Goal: Task Accomplishment & Management: Manage account settings

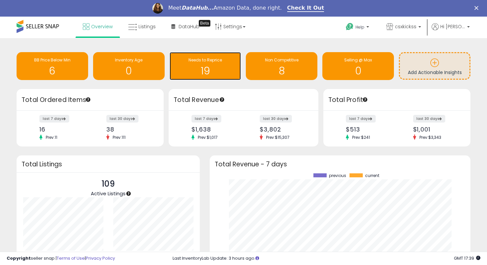
click at [212, 69] on h1 "19" at bounding box center [205, 70] width 65 height 11
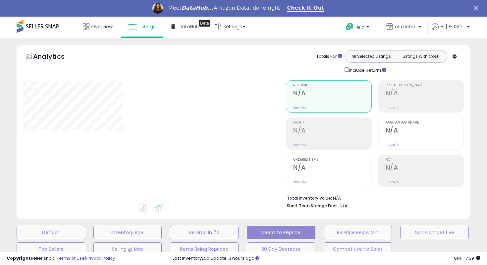
select select "**"
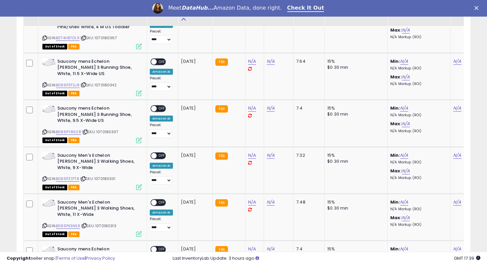
scroll to position [262, 0]
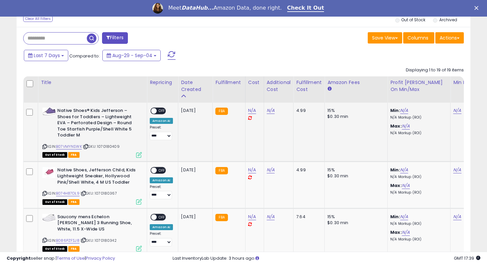
click at [161, 111] on span "OFF" at bounding box center [162, 111] width 11 height 6
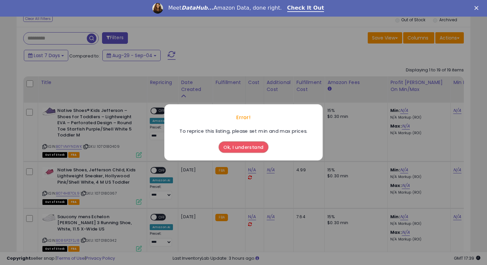
click at [245, 150] on button "Ok, I understand" at bounding box center [244, 147] width 50 height 11
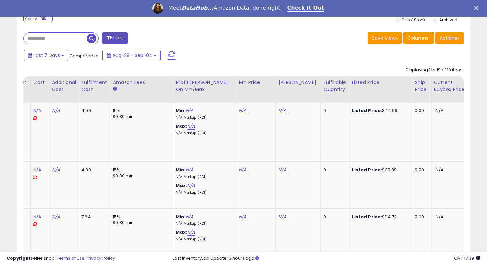
scroll to position [0, 275]
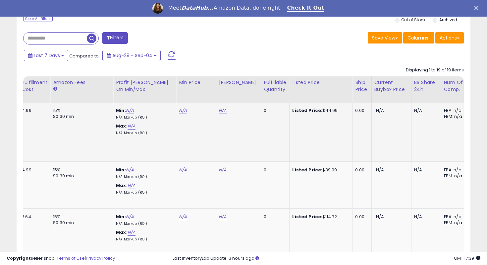
click at [306, 108] on b "Listed Price:" at bounding box center [307, 110] width 30 height 6
drag, startPoint x: 308, startPoint y: 109, endPoint x: 292, endPoint y: 112, distance: 16.8
click at [295, 112] on b "Listed Price:" at bounding box center [307, 110] width 30 height 6
click at [292, 112] on b "Listed Price:" at bounding box center [307, 110] width 30 height 6
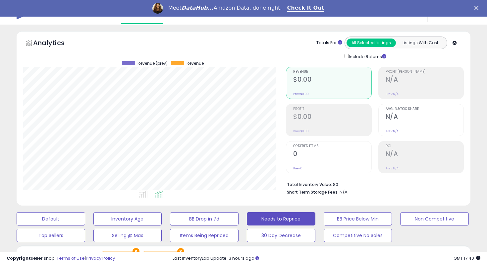
scroll to position [0, 0]
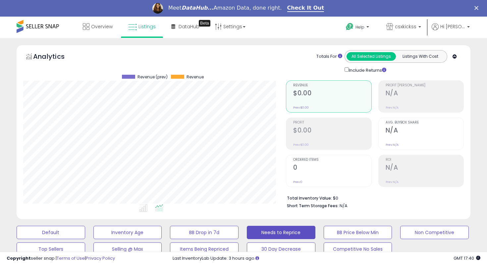
click at [159, 47] on div "Analytics Totals For All Selected Listings Listings With Cost Include Returns" at bounding box center [244, 132] width 454 height 174
click at [112, 29] on span "Overview" at bounding box center [102, 26] width 22 height 7
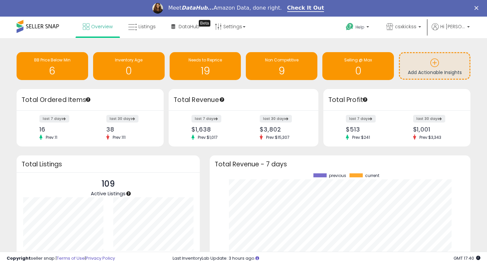
scroll to position [57, 0]
